Goal: Use online tool/utility: Utilize a website feature to perform a specific function

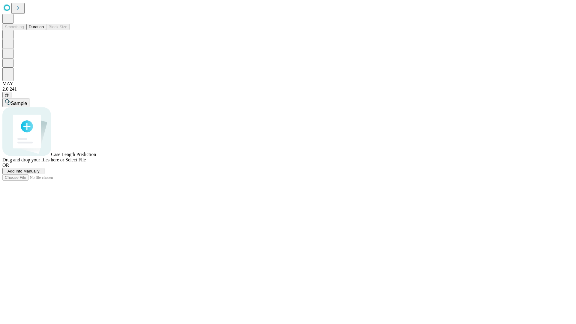
click at [44, 30] on button "Duration" at bounding box center [36, 27] width 20 height 6
click at [40, 173] on span "Add Info Manually" at bounding box center [23, 171] width 32 height 4
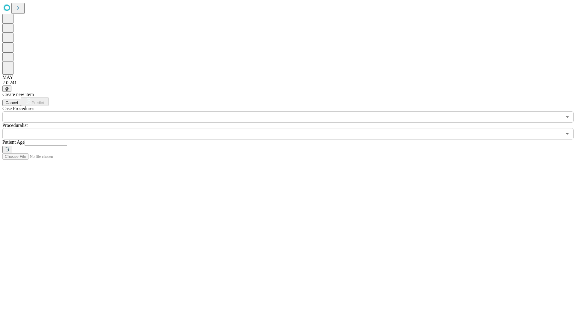
click at [67, 140] on input "text" at bounding box center [46, 143] width 43 height 6
type input "**"
click at [292, 128] on input "text" at bounding box center [281, 133] width 559 height 11
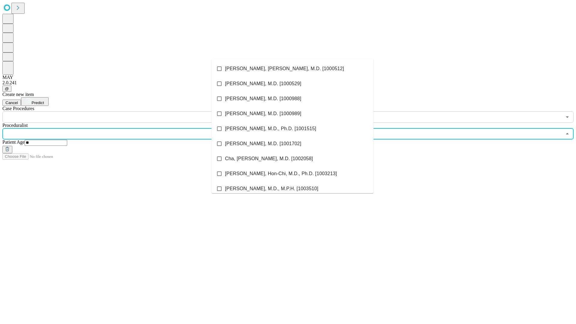
click at [292, 69] on li "[PERSON_NAME], [PERSON_NAME], M.D. [1000512]" at bounding box center [292, 68] width 162 height 15
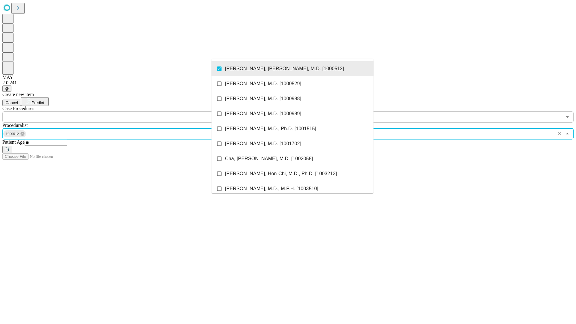
click at [126, 111] on input "text" at bounding box center [281, 116] width 559 height 11
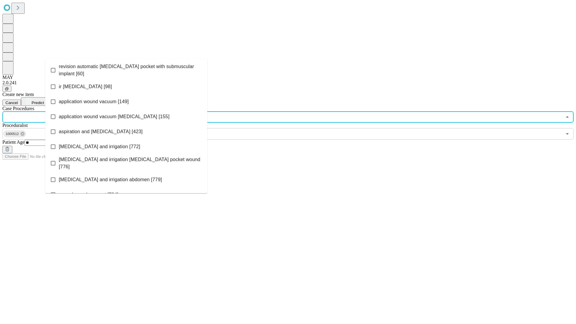
click at [126, 69] on span "revision automatic [MEDICAL_DATA] pocket with submuscular implant [60]" at bounding box center [131, 70] width 144 height 14
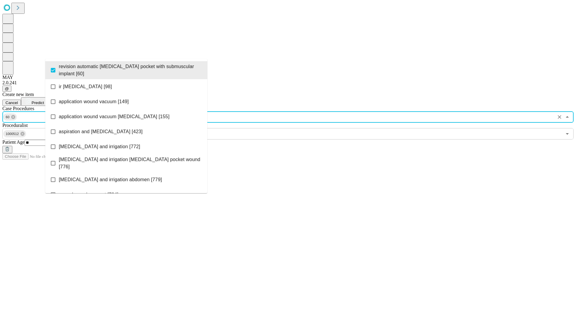
click at [44, 100] on span "Predict" at bounding box center [37, 102] width 12 height 4
